Goal: Information Seeking & Learning: Learn about a topic

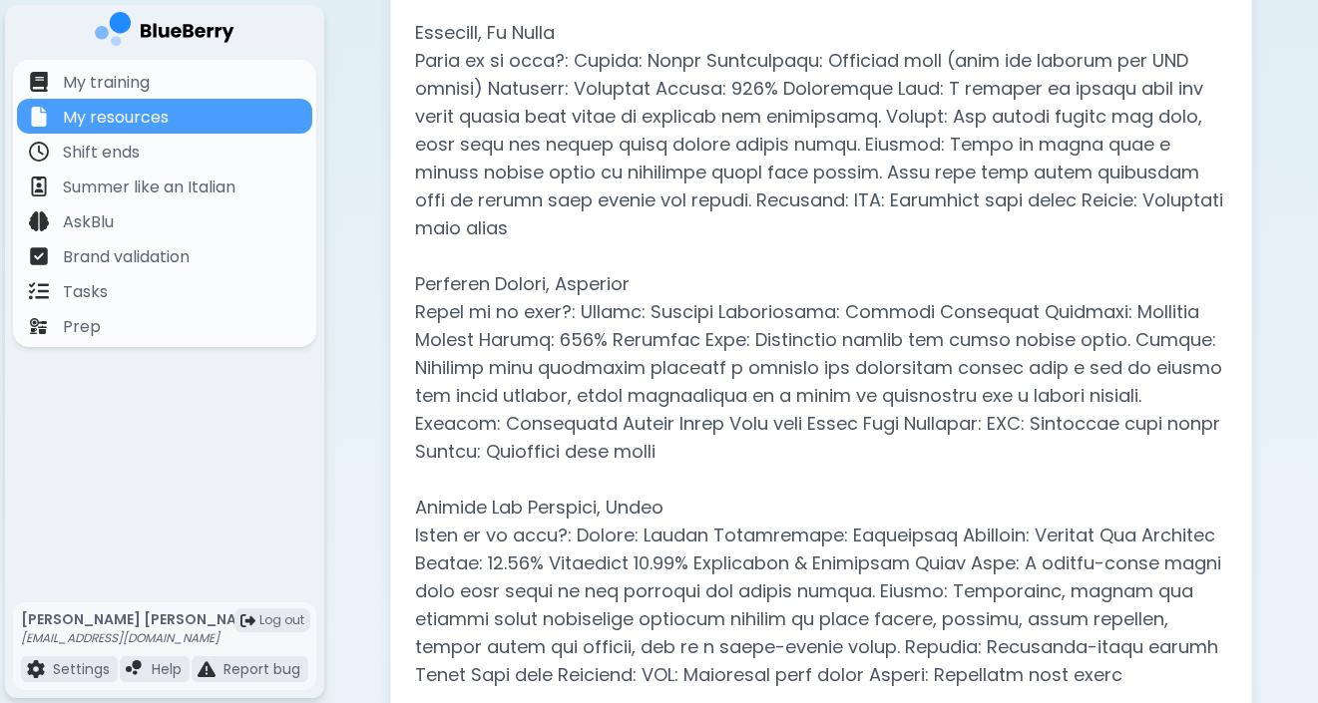
scroll to position [1380, 0]
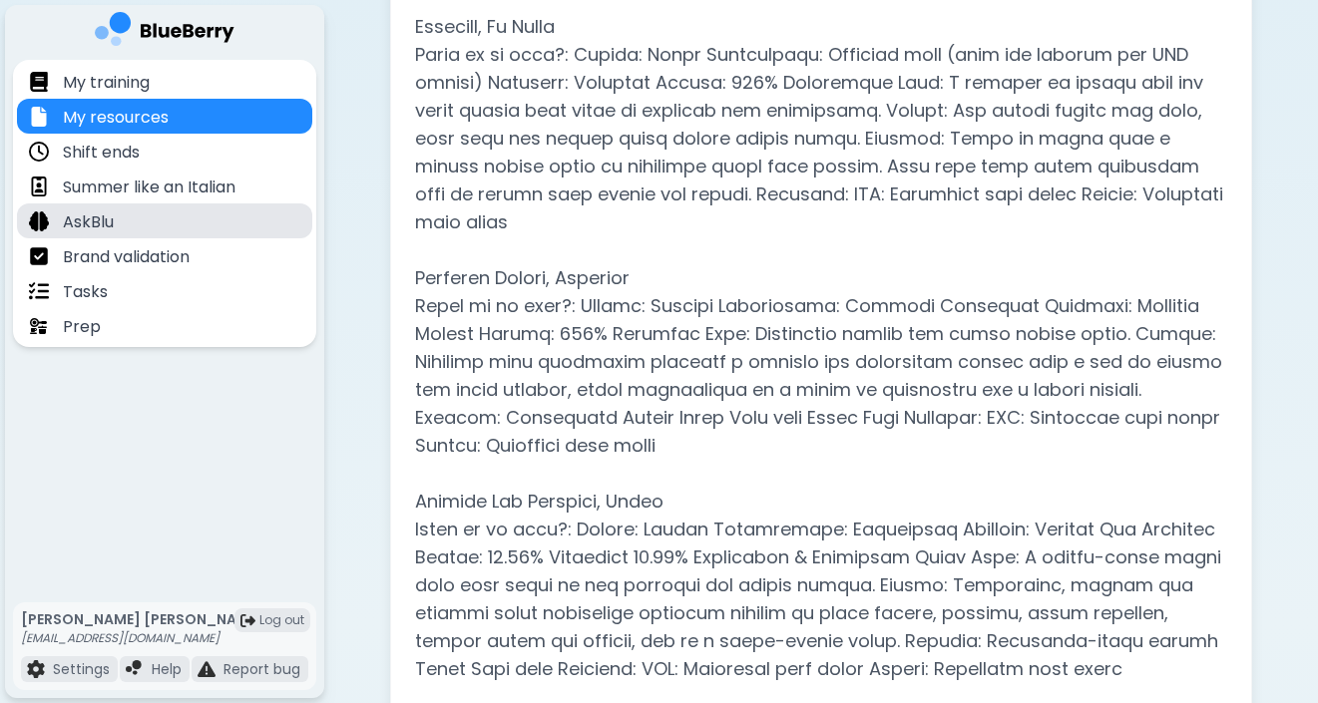
click at [123, 222] on div "AskBlu" at bounding box center [164, 221] width 295 height 35
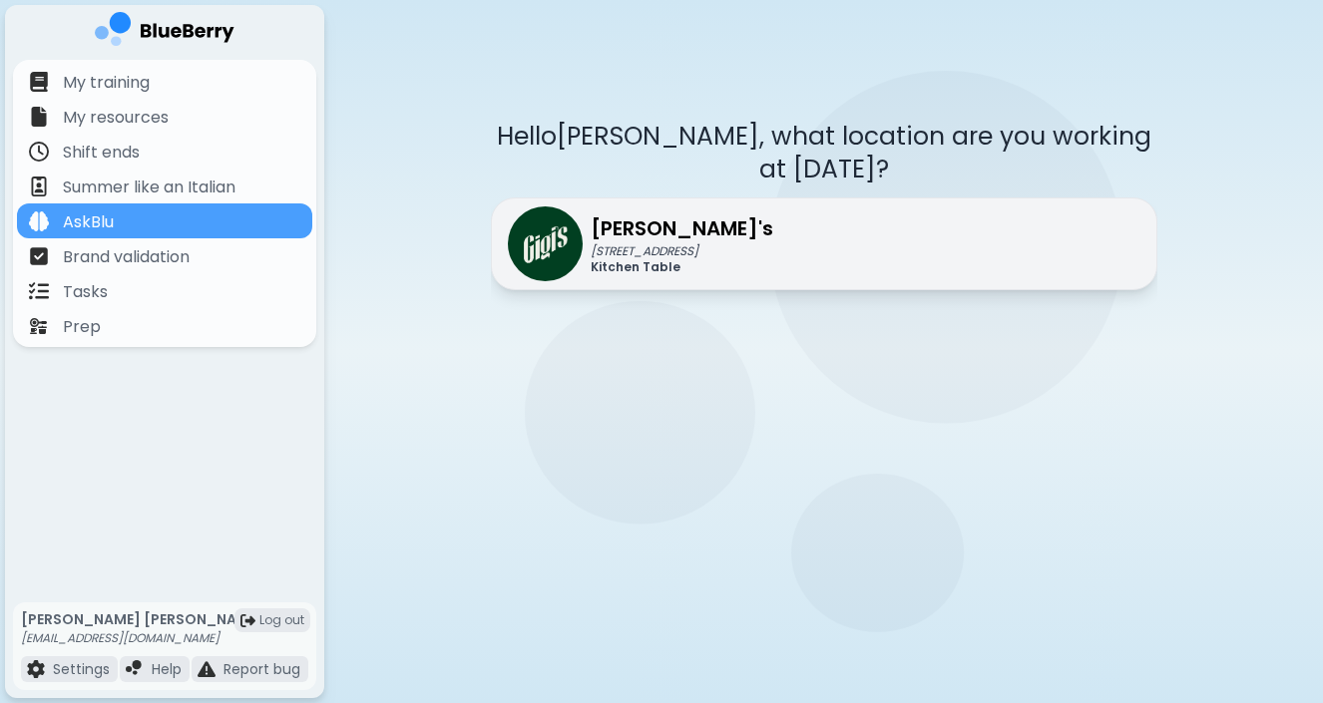
click at [602, 214] on p "[PERSON_NAME]'s" at bounding box center [682, 229] width 183 height 30
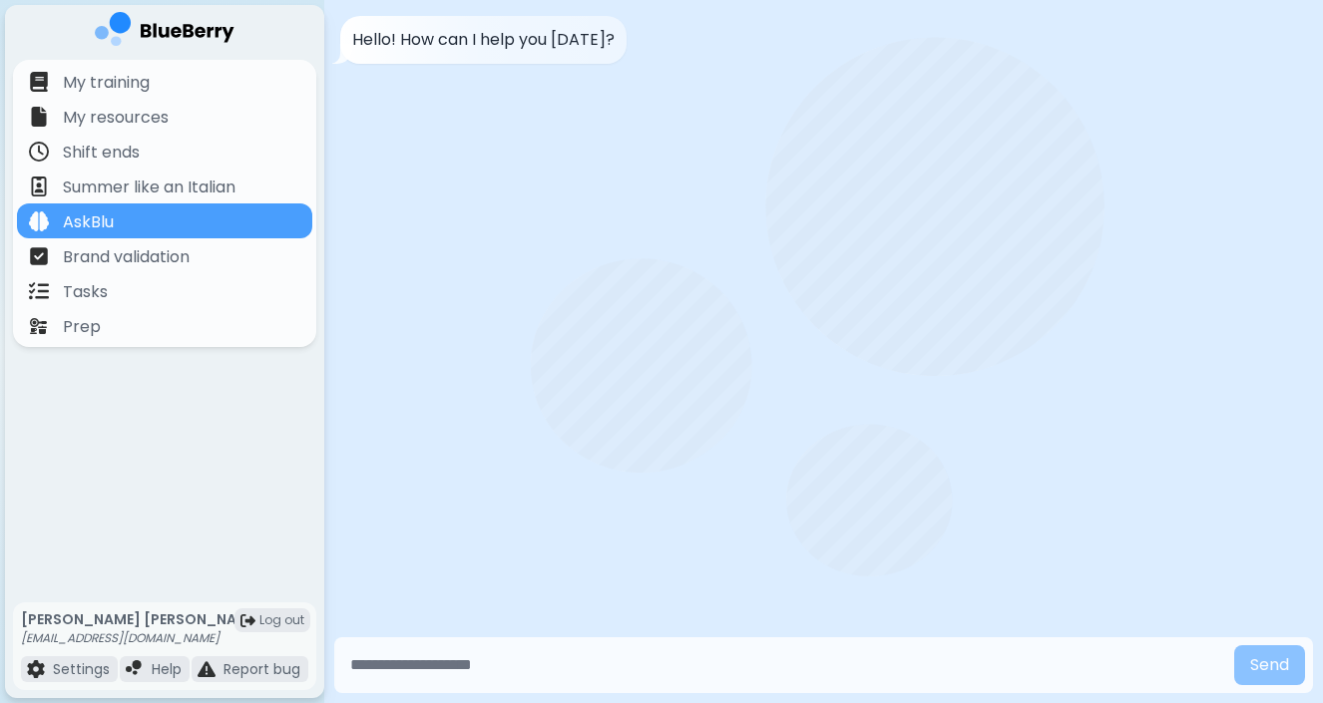
click at [387, 666] on input "text" at bounding box center [784, 666] width 884 height 40
type input "**********"
click at [1234, 646] on button "Send" at bounding box center [1269, 666] width 71 height 40
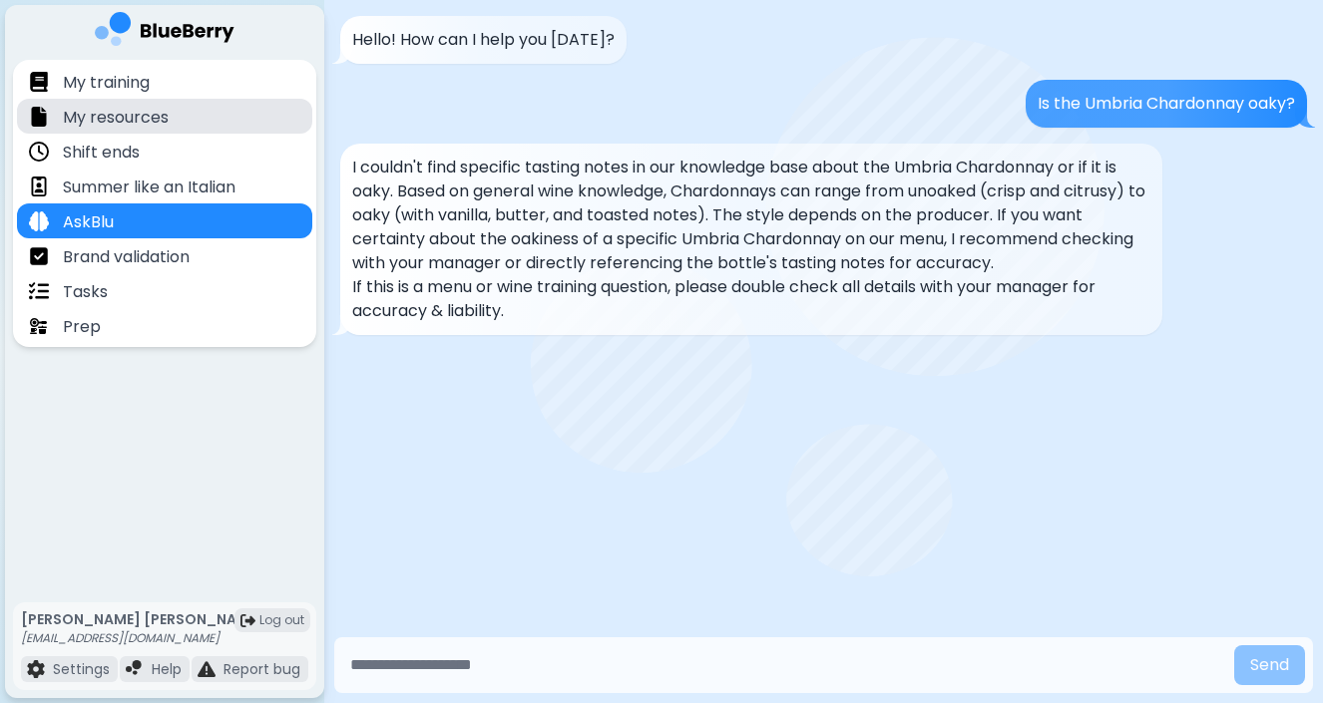
click at [104, 116] on p "My resources" at bounding box center [116, 118] width 106 height 24
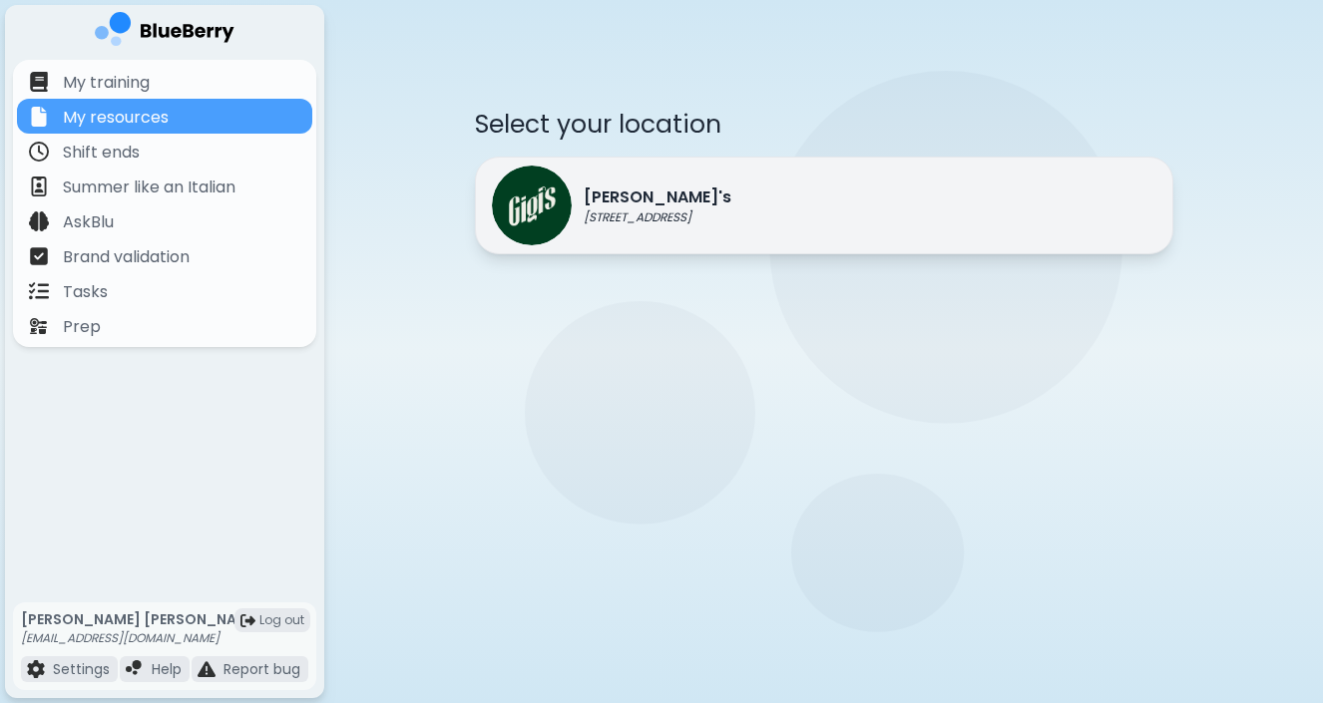
click at [586, 210] on p "[STREET_ADDRESS]" at bounding box center [658, 218] width 148 height 16
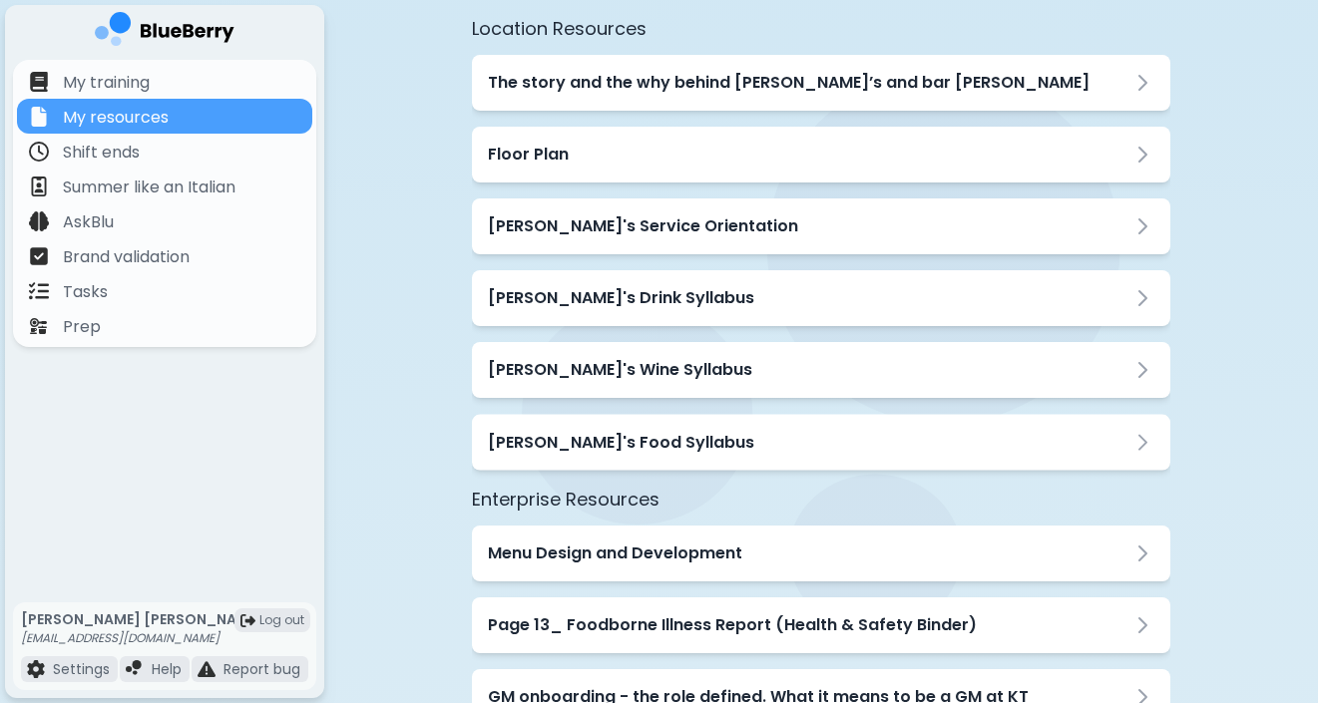
scroll to position [254, 0]
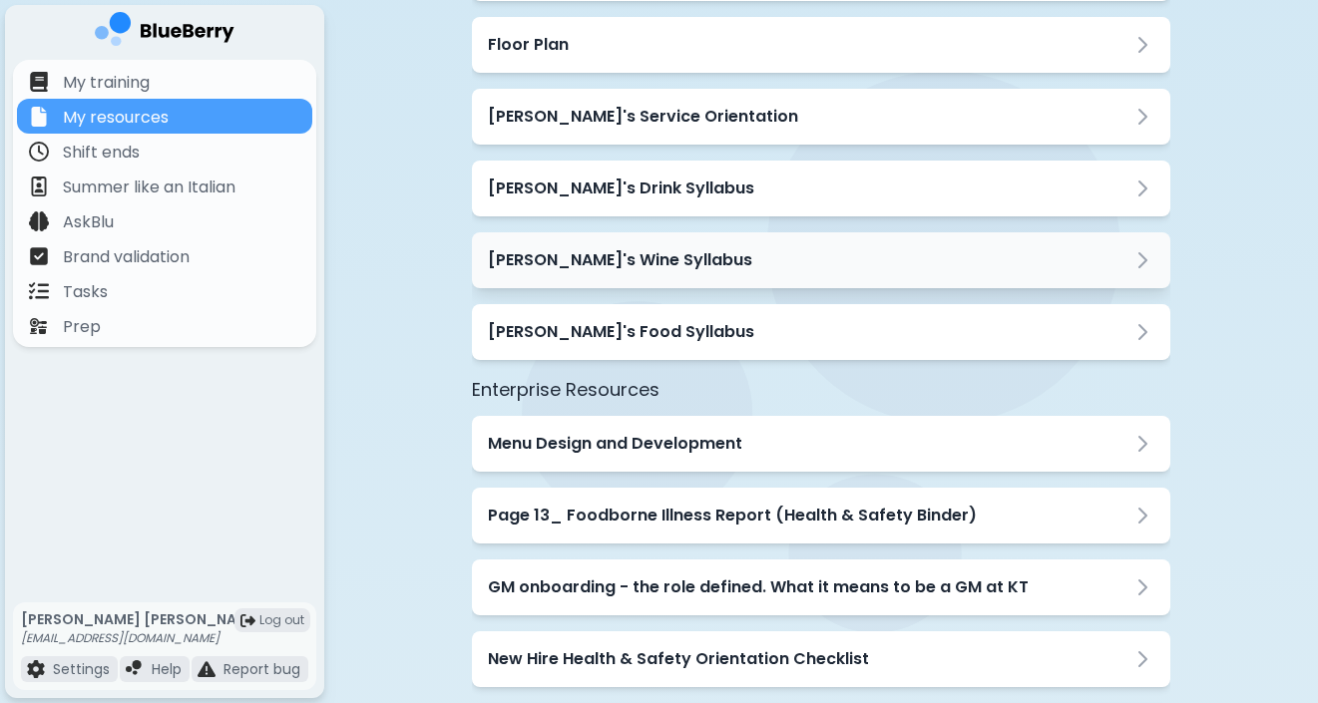
click at [803, 277] on div "[PERSON_NAME]'s Wine Syllabus" at bounding box center [821, 260] width 698 height 56
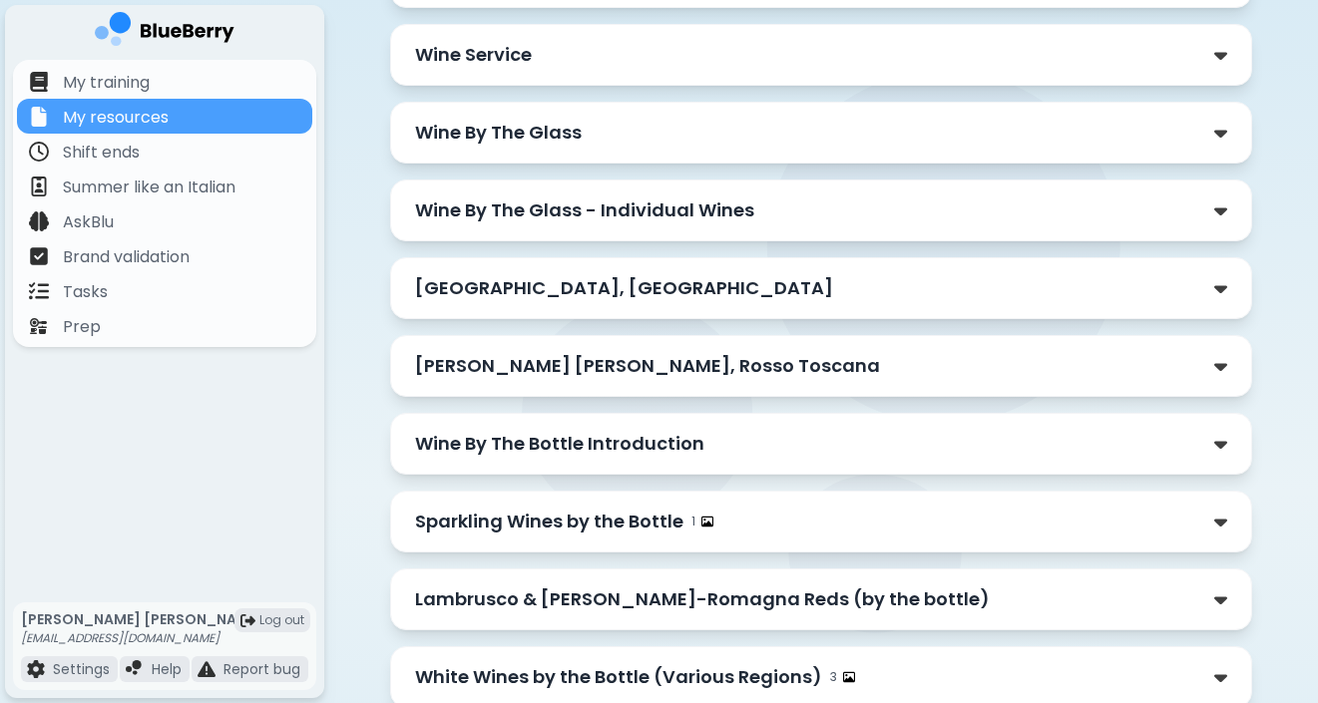
scroll to position [233, 0]
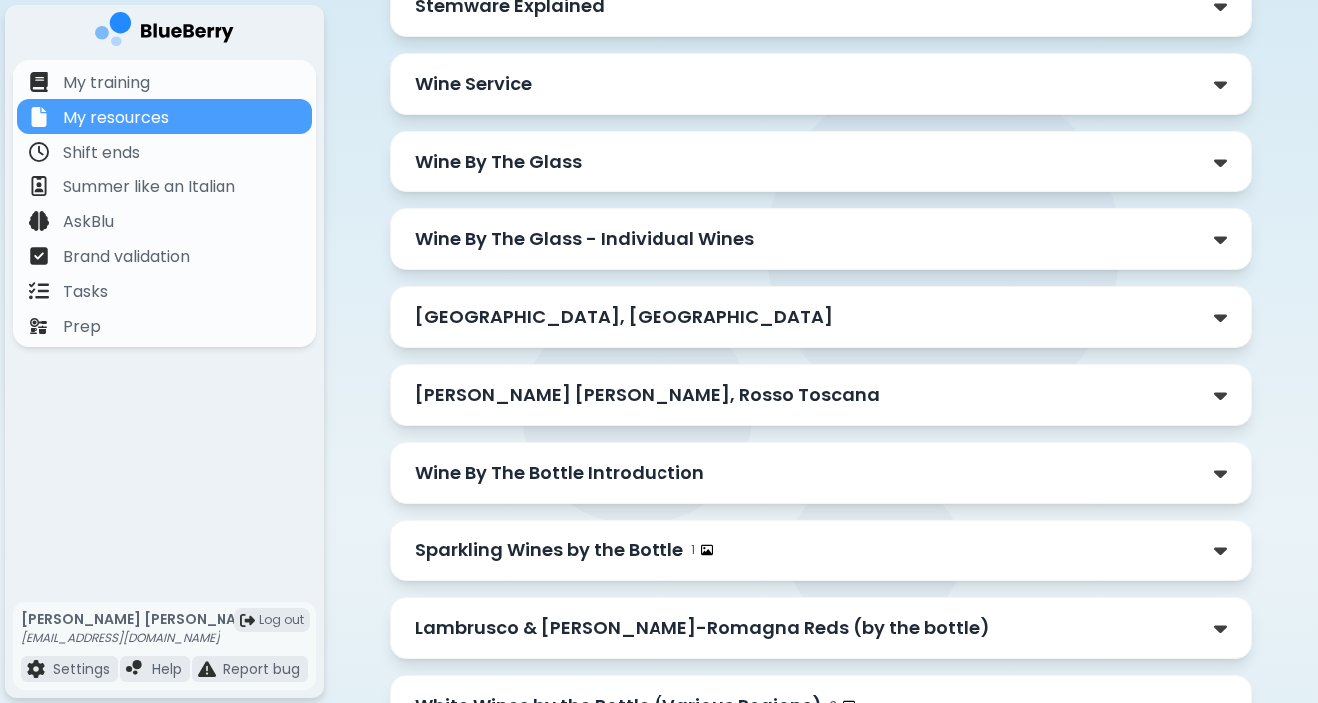
click at [922, 247] on div "Wine By The Glass - Individual Wines" at bounding box center [821, 240] width 812 height 28
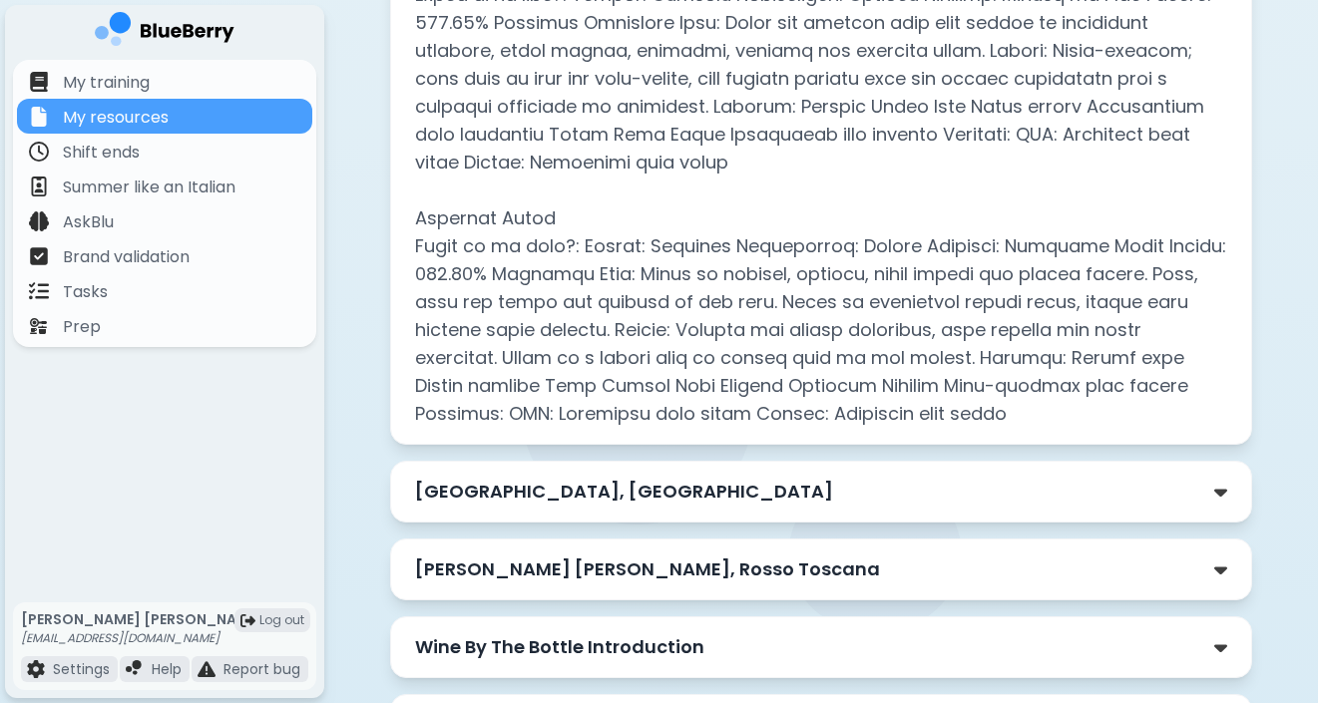
scroll to position [2564, 0]
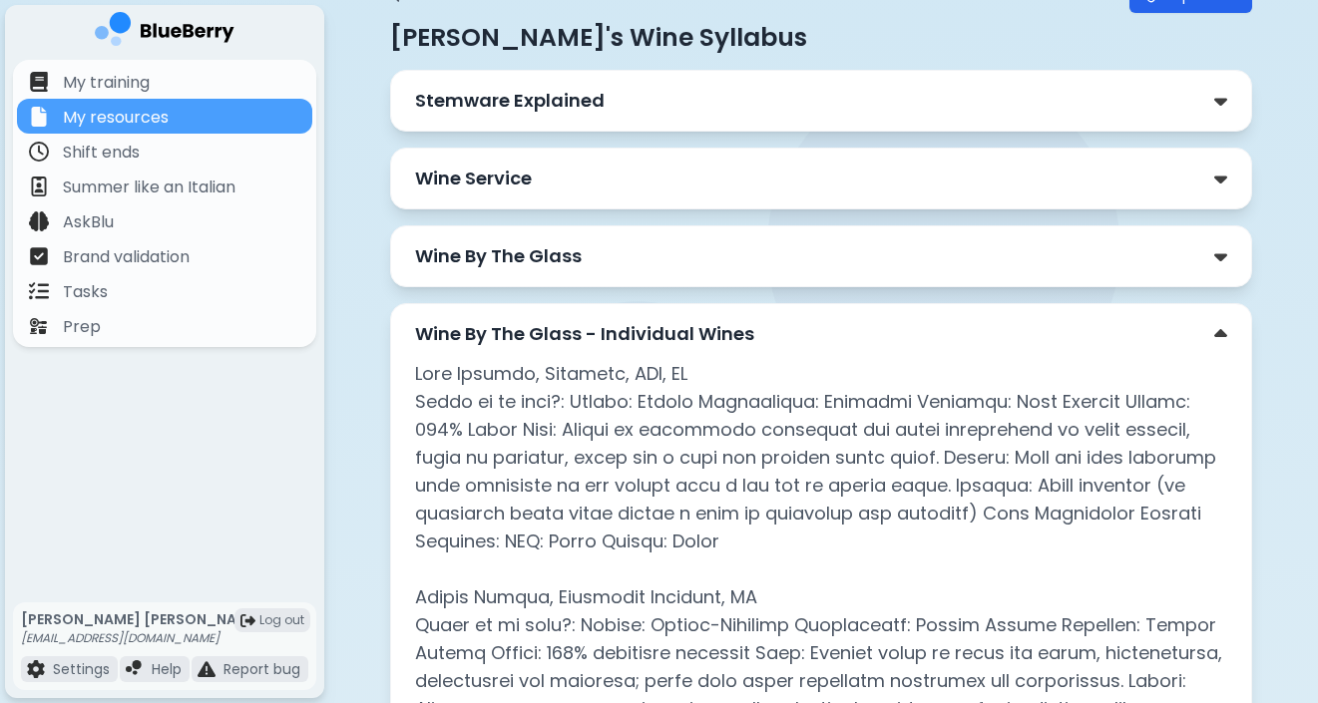
scroll to position [135, 0]
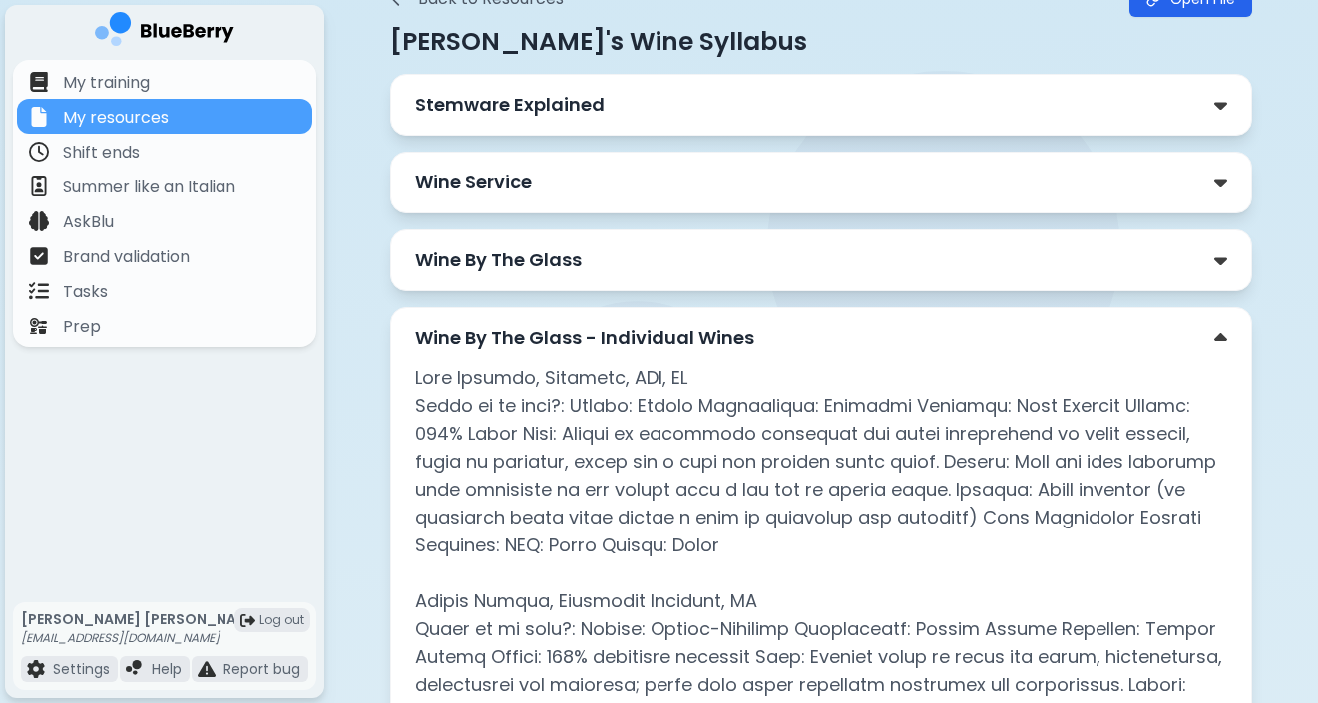
click at [1136, 324] on div "Wine By The Glass - Individual Wines" at bounding box center [821, 338] width 812 height 28
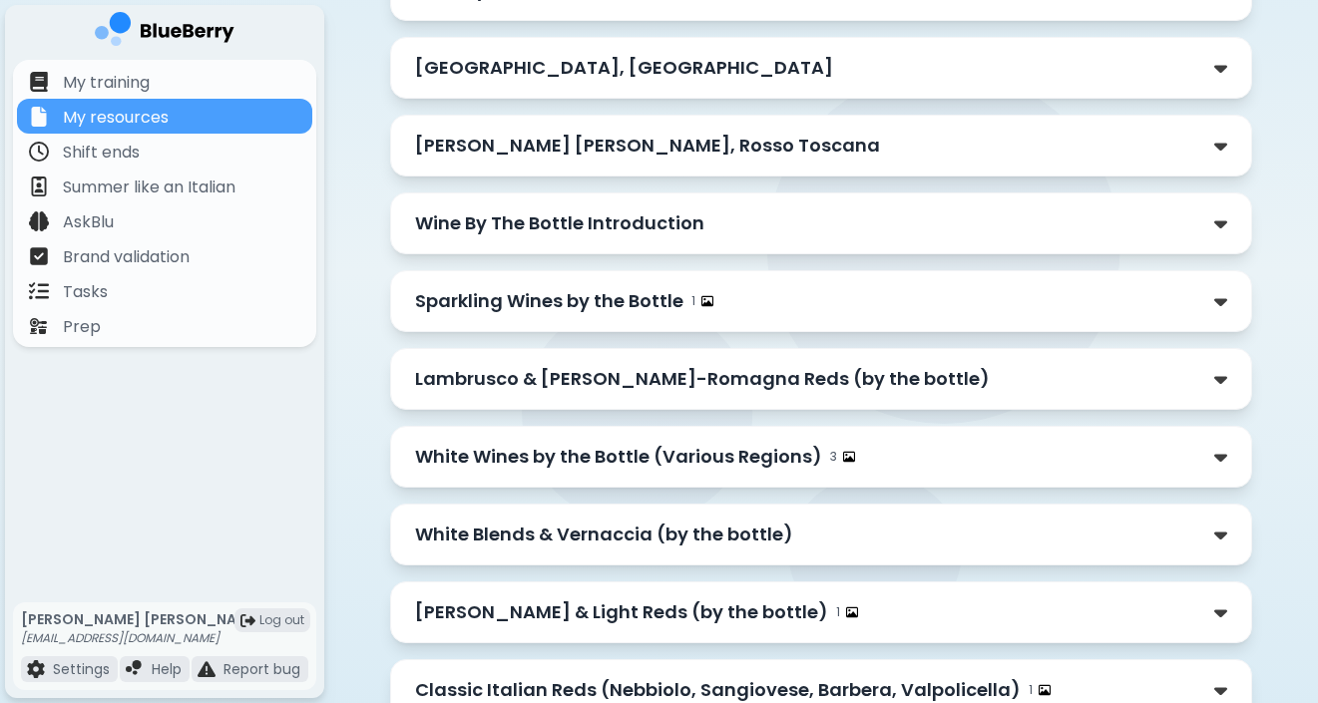
scroll to position [484, 0]
click at [1225, 63] on img at bounding box center [1220, 67] width 13 height 21
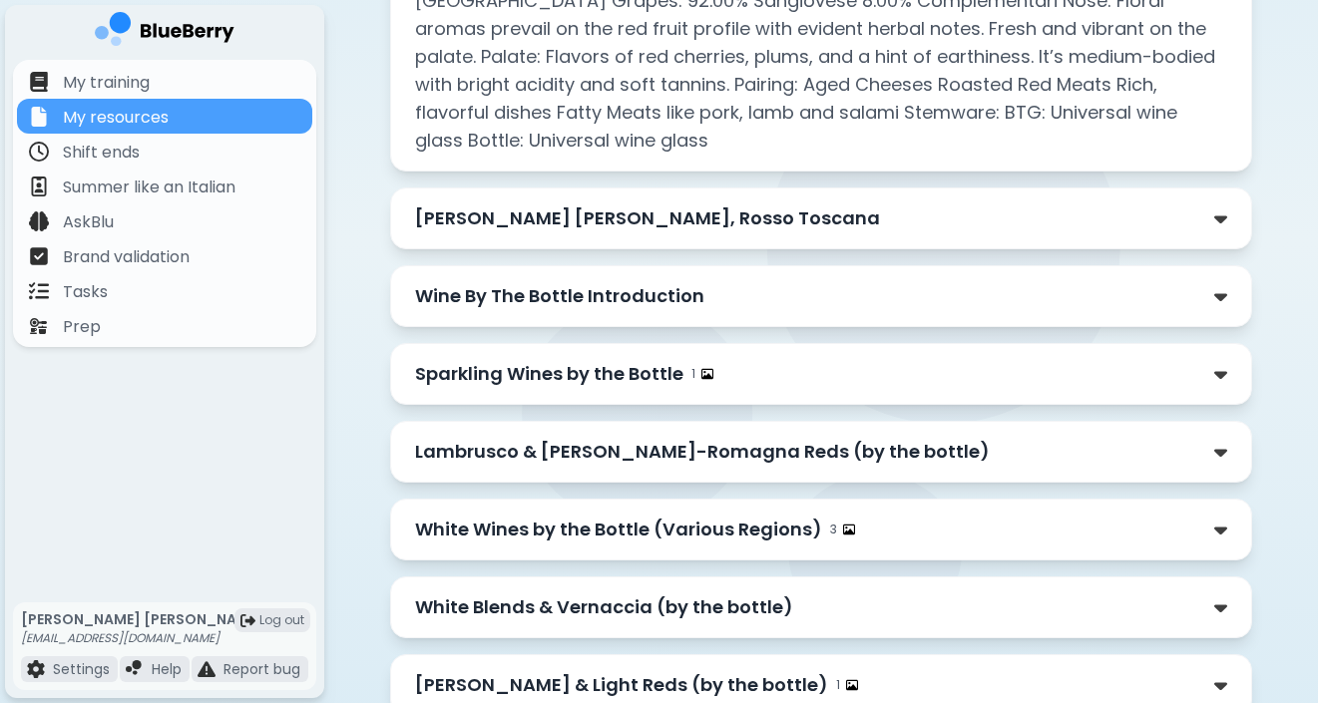
scroll to position [620, 0]
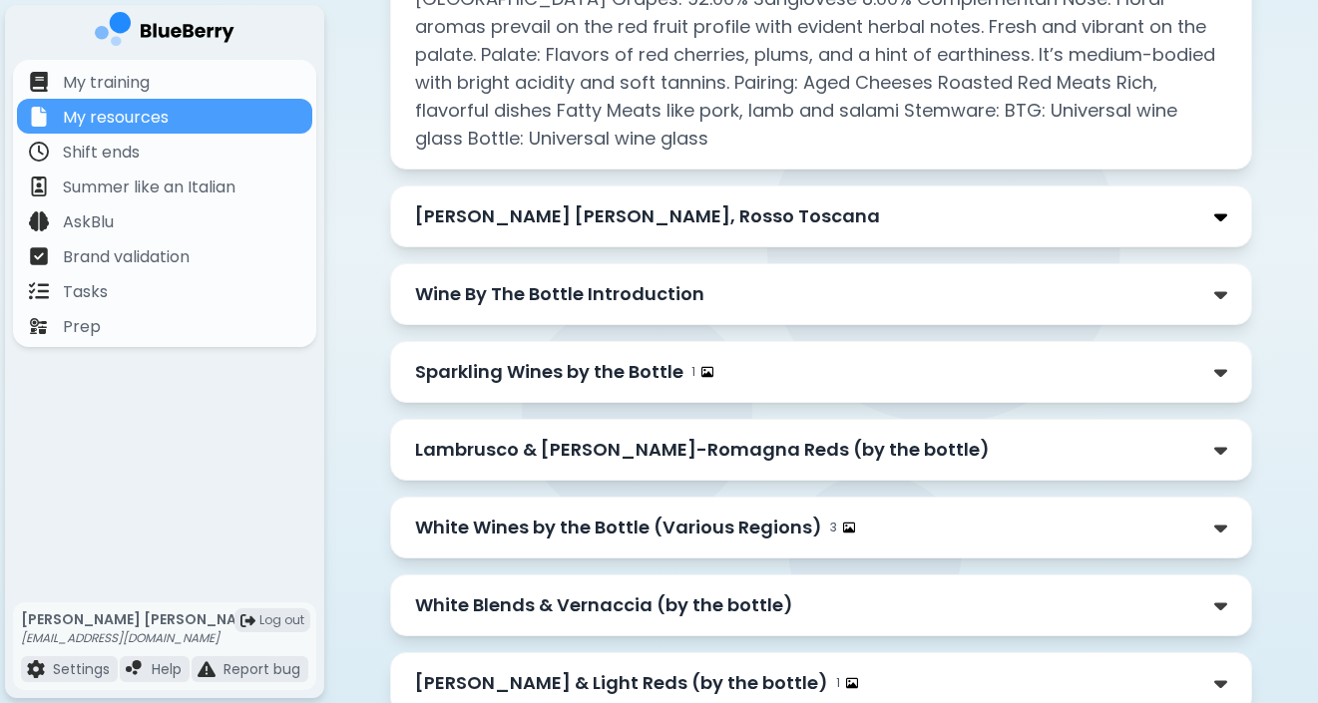
click at [1220, 207] on img at bounding box center [1220, 217] width 13 height 21
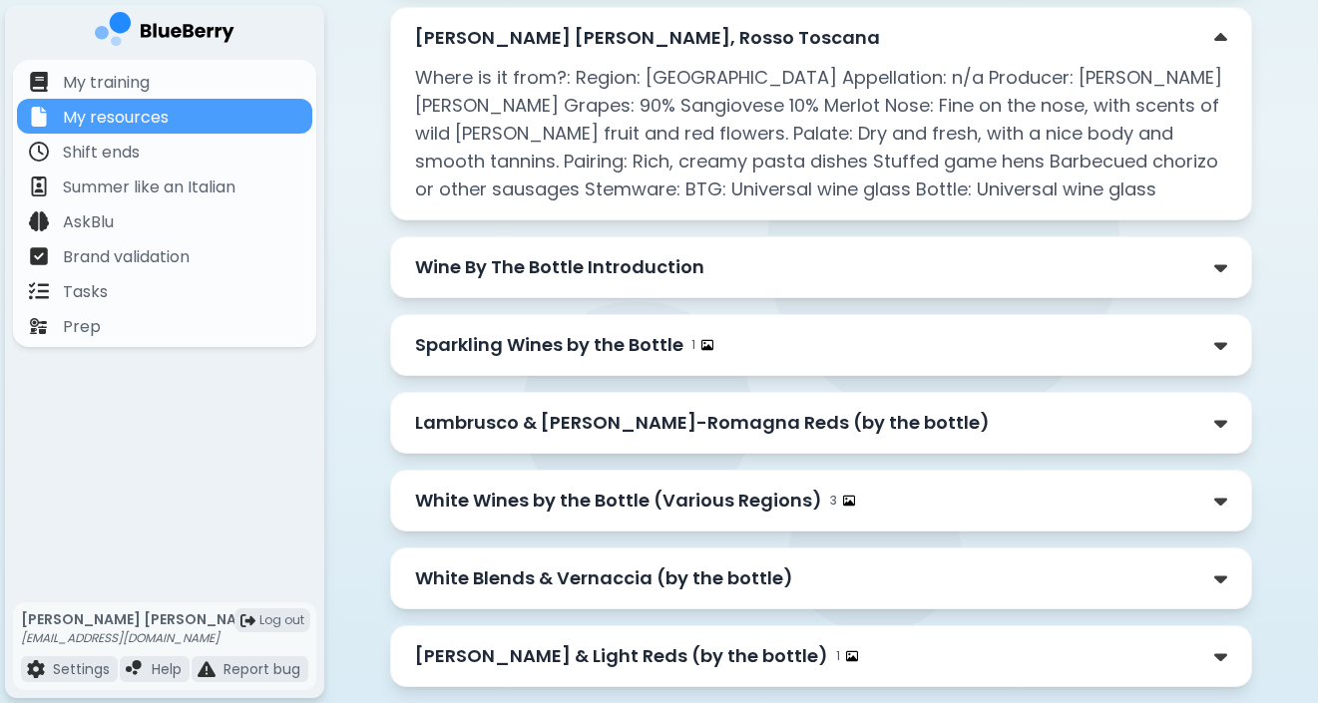
scroll to position [794, 0]
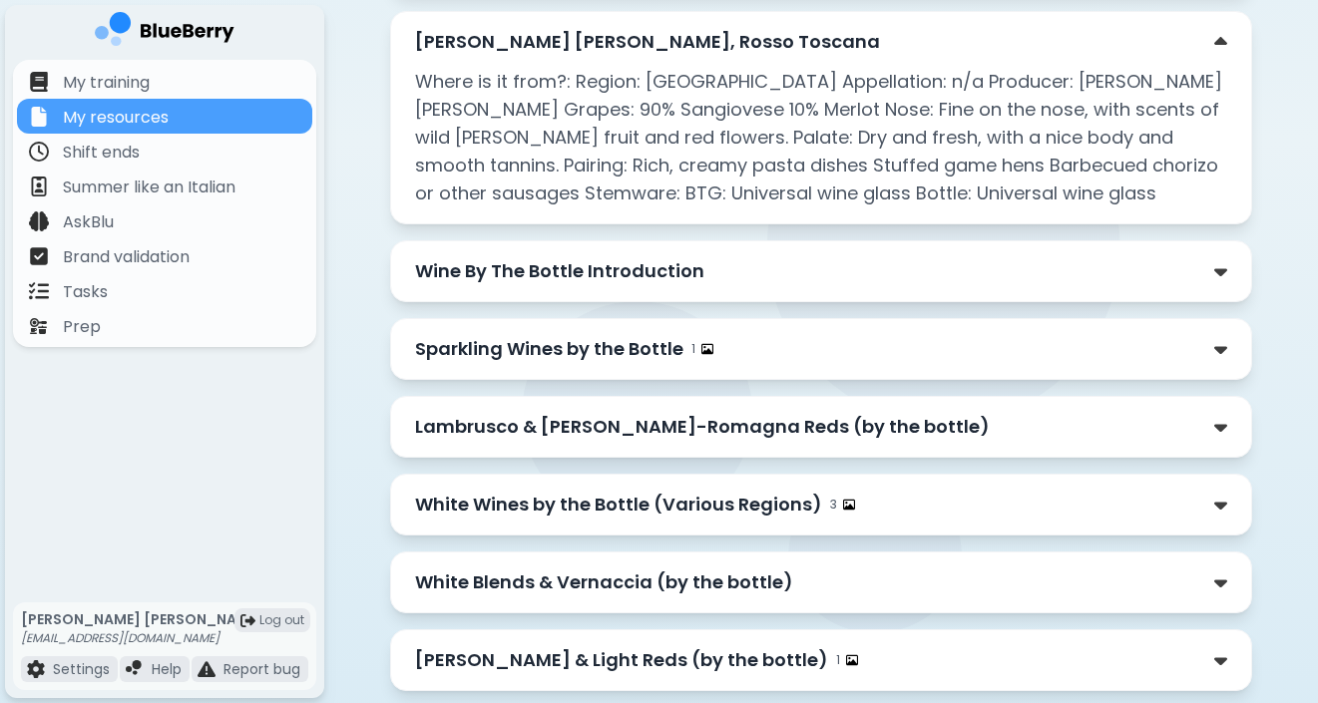
click at [909, 258] on div "Wine By The Bottle Introduction" at bounding box center [821, 271] width 862 height 62
click at [1224, 261] on img at bounding box center [1220, 271] width 13 height 21
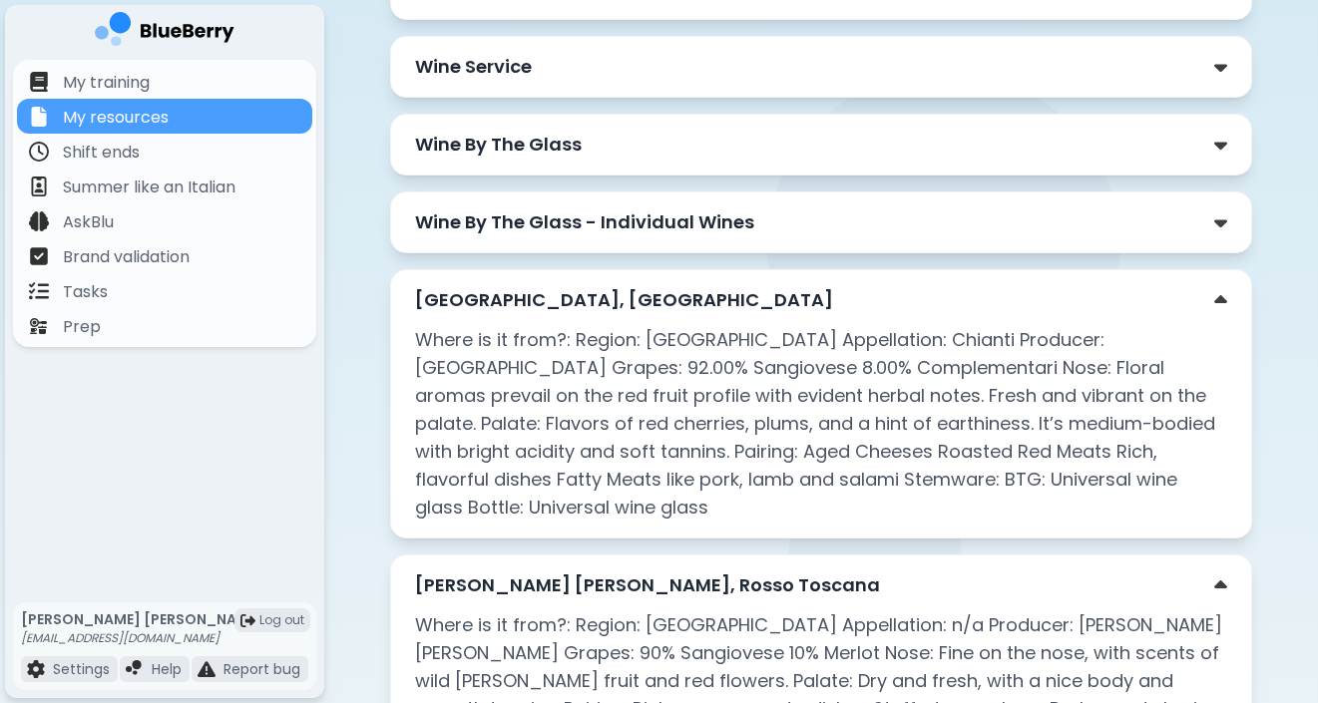
scroll to position [151, 0]
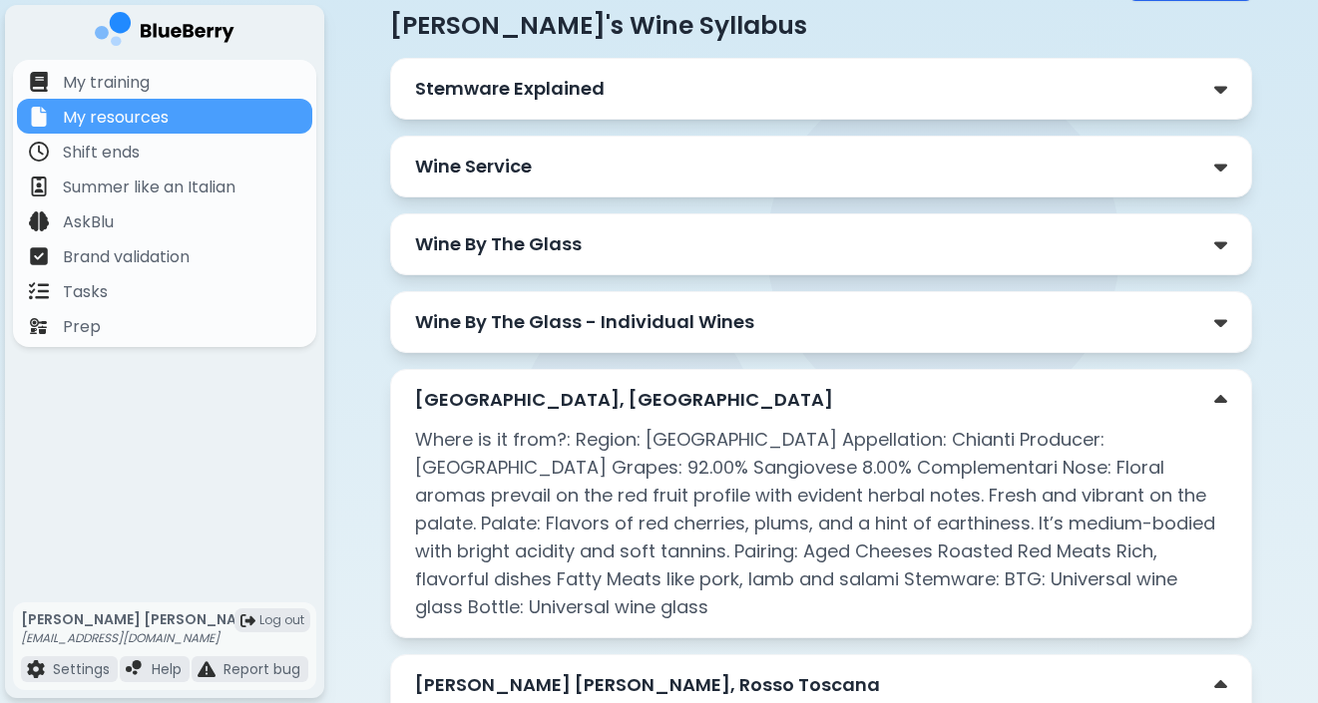
click at [1072, 248] on div "Wine By The Glass" at bounding box center [821, 245] width 812 height 28
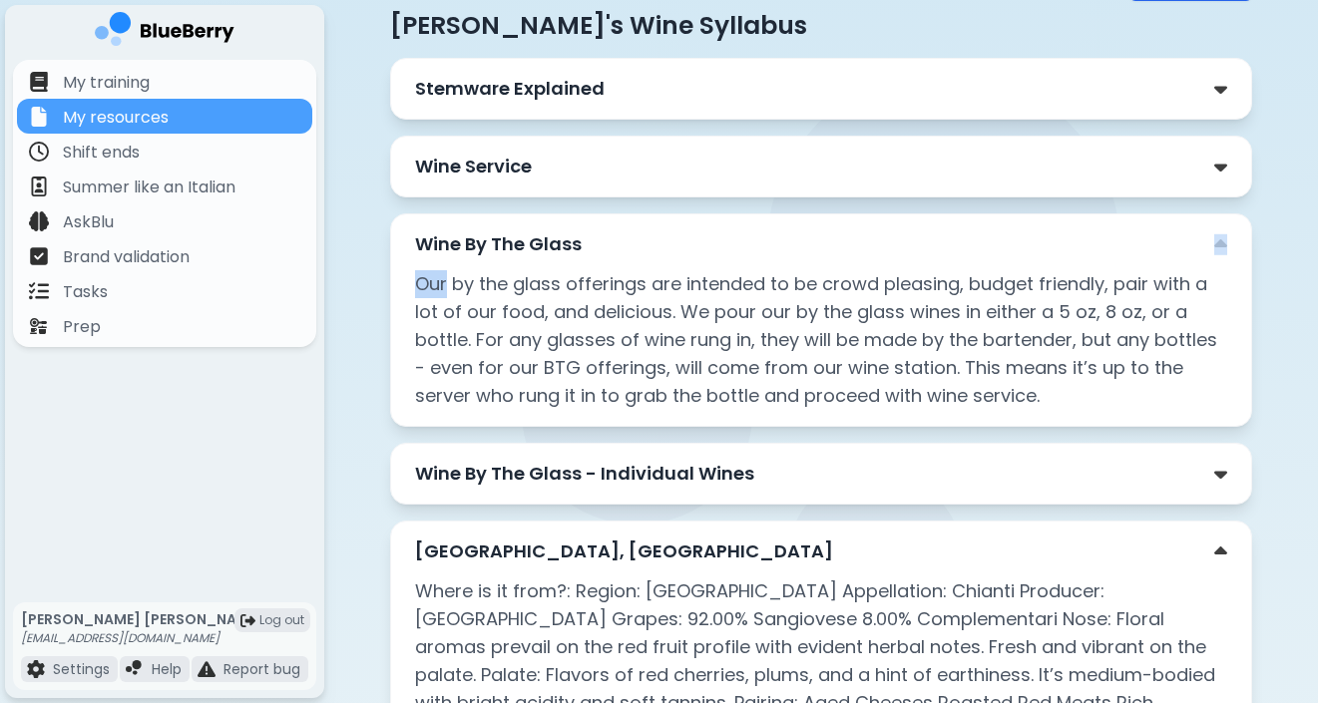
click at [1072, 247] on div "Wine By The Glass" at bounding box center [821, 245] width 812 height 28
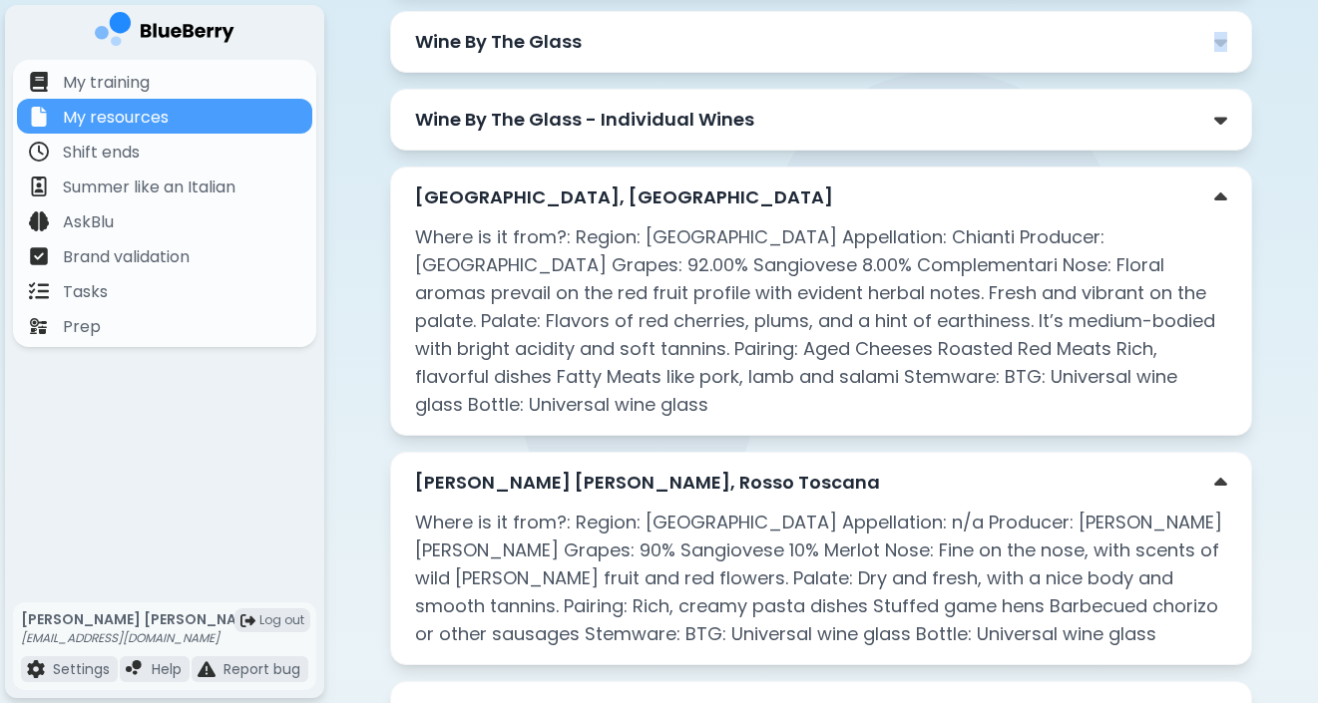
scroll to position [393, 0]
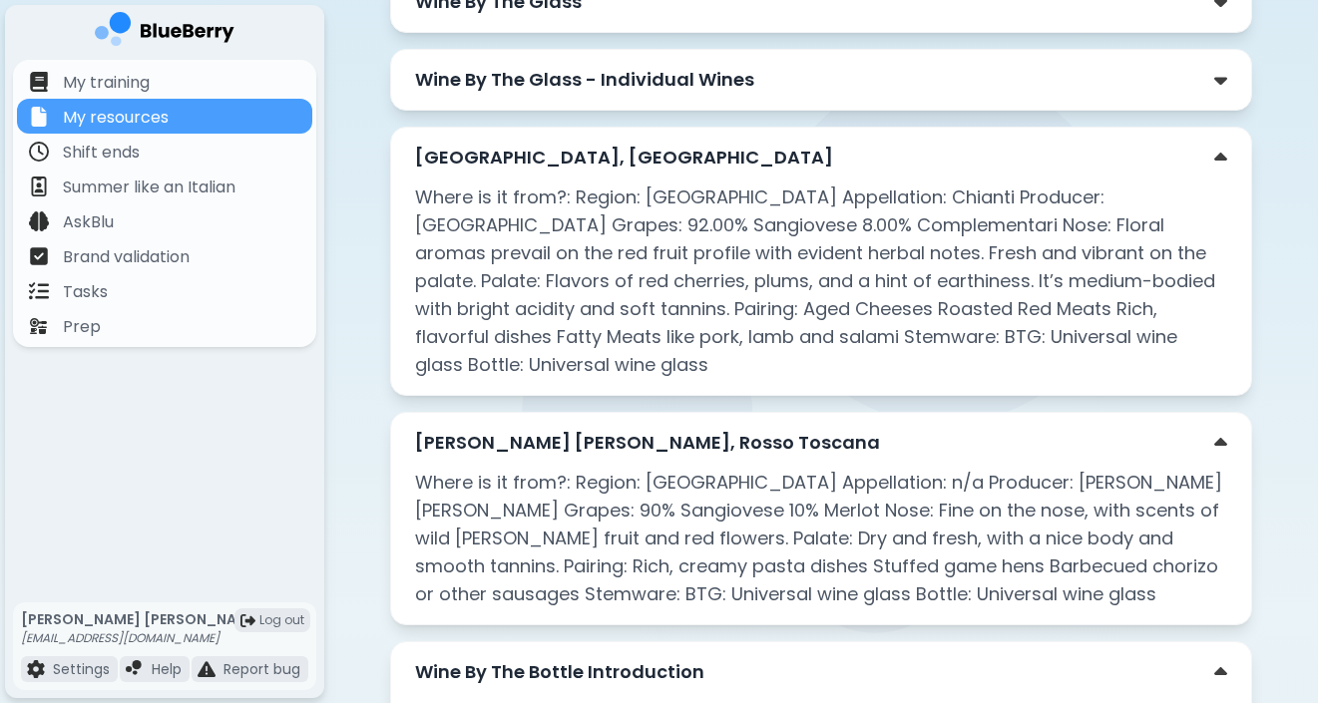
click at [1181, 164] on div "[GEOGRAPHIC_DATA], [GEOGRAPHIC_DATA]" at bounding box center [821, 158] width 812 height 28
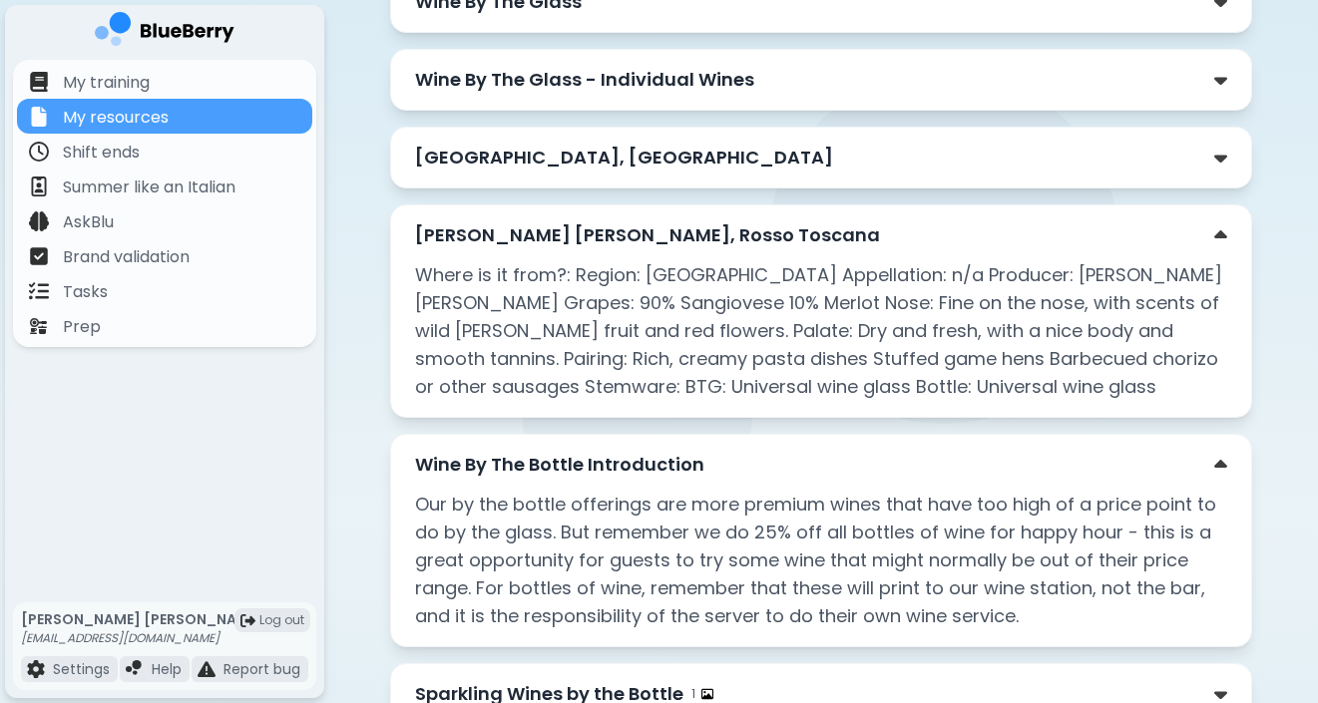
click at [1165, 255] on div "[PERSON_NAME] [PERSON_NAME], Rosso [GEOGRAPHIC_DATA] Where is it from?: Region:…" at bounding box center [821, 312] width 862 height 214
click at [1255, 241] on div "Back to Resources Open File [PERSON_NAME]'s Wine Syllabus Stemware Explained Wi…" at bounding box center [821, 543] width 894 height 1657
click at [1231, 228] on div "[PERSON_NAME] [PERSON_NAME], Rosso [GEOGRAPHIC_DATA] Where is it from?: Region:…" at bounding box center [821, 312] width 862 height 214
click at [1222, 232] on img at bounding box center [1220, 236] width 13 height 21
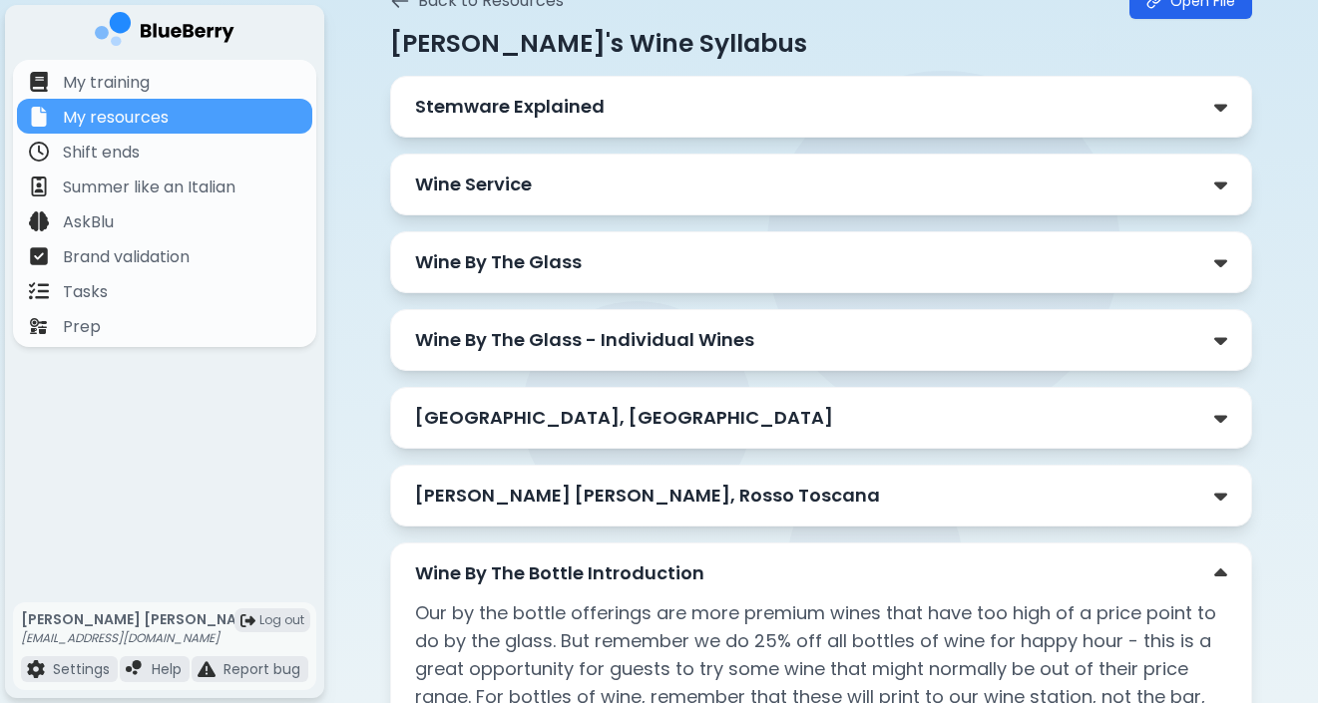
scroll to position [0, 0]
